Goal: Task Accomplishment & Management: Manage account settings

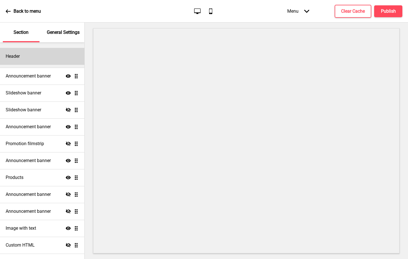
click at [15, 64] on div "Header" at bounding box center [42, 56] width 84 height 17
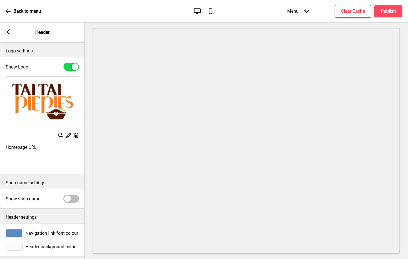
scroll to position [3, 0]
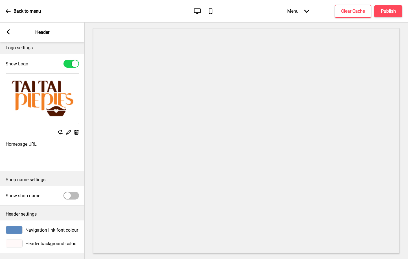
click at [6, 31] on rect at bounding box center [8, 31] width 5 height 5
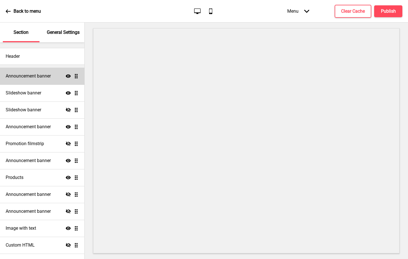
click at [31, 78] on h4 "Announcement banner" at bounding box center [28, 76] width 45 height 6
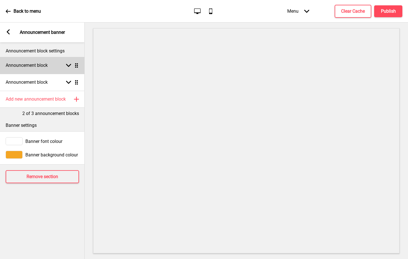
click at [69, 66] on icon at bounding box center [68, 65] width 5 height 3
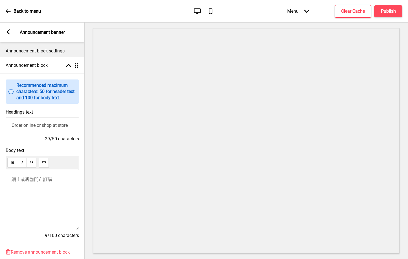
click at [28, 182] on span "網上或親臨門市訂購" at bounding box center [32, 179] width 41 height 5
drag, startPoint x: 25, startPoint y: 181, endPoint x: 41, endPoint y: 180, distance: 15.3
click at [42, 180] on span "網上或親臨門市訂購" at bounding box center [32, 179] width 41 height 5
click at [64, 124] on input "Order online or shop at store" at bounding box center [42, 126] width 73 height 16
click at [47, 179] on span "網上或超市凍櫃訂購" at bounding box center [32, 179] width 41 height 5
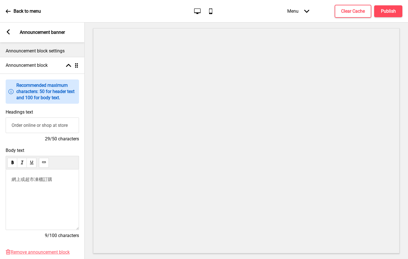
click at [46, 194] on div "網上或超市凍櫃訂購" at bounding box center [42, 200] width 73 height 61
click at [49, 125] on input "Order online or shop at store" at bounding box center [42, 126] width 73 height 16
type input "Order online or frozen cart at supermarket"
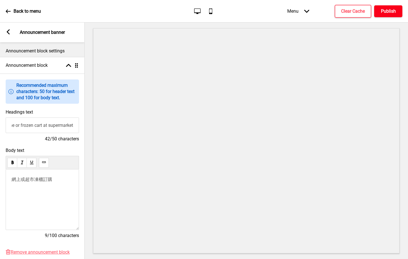
click at [390, 11] on h4 "Publish" at bounding box center [388, 11] width 15 height 6
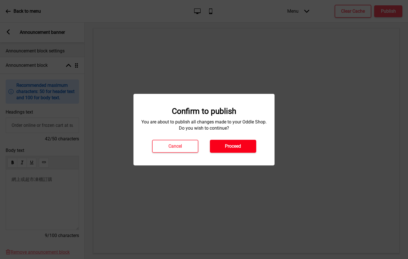
click at [243, 150] on button "Proceed" at bounding box center [233, 146] width 46 height 13
